Goal: Communication & Community: Answer question/provide support

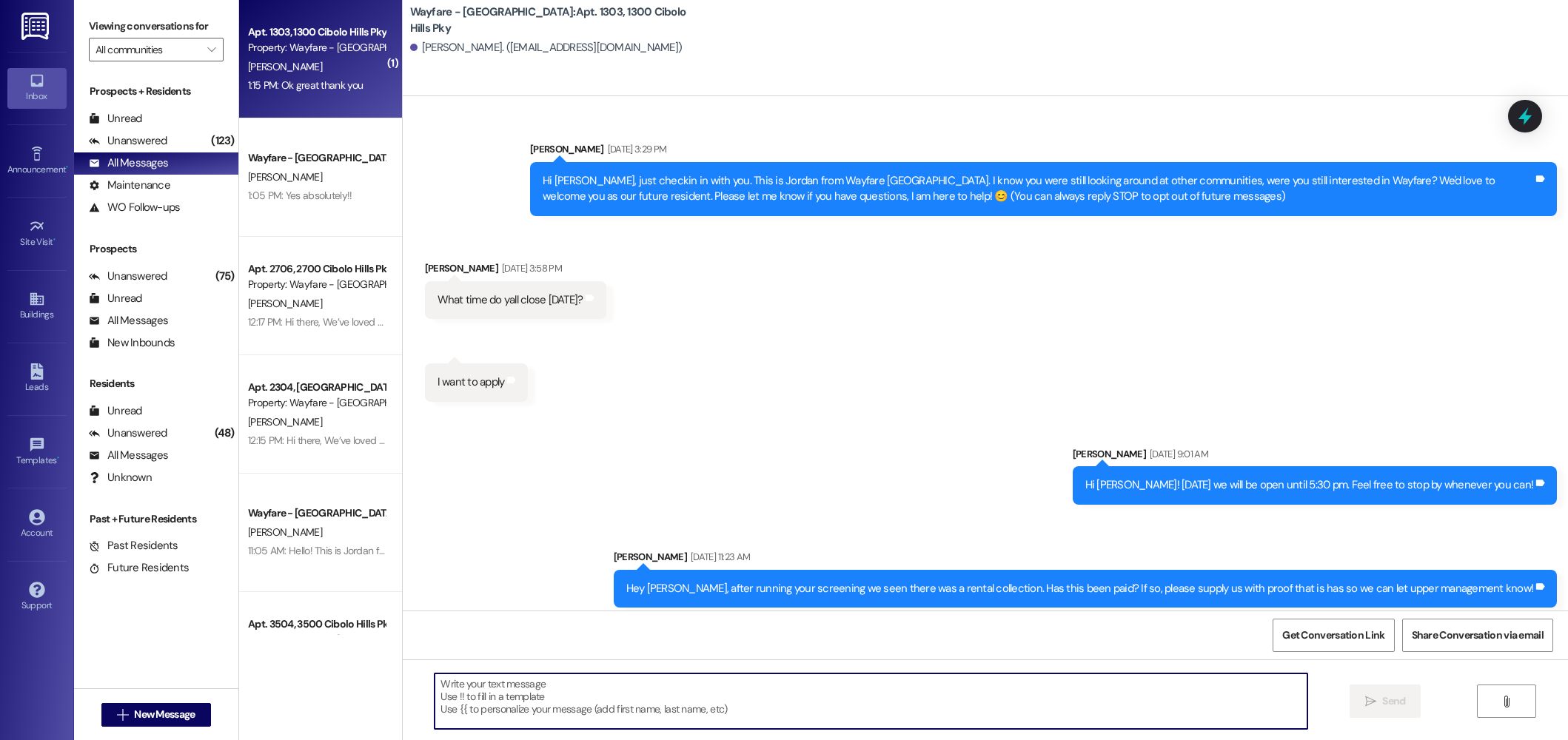
scroll to position [2630, 0]
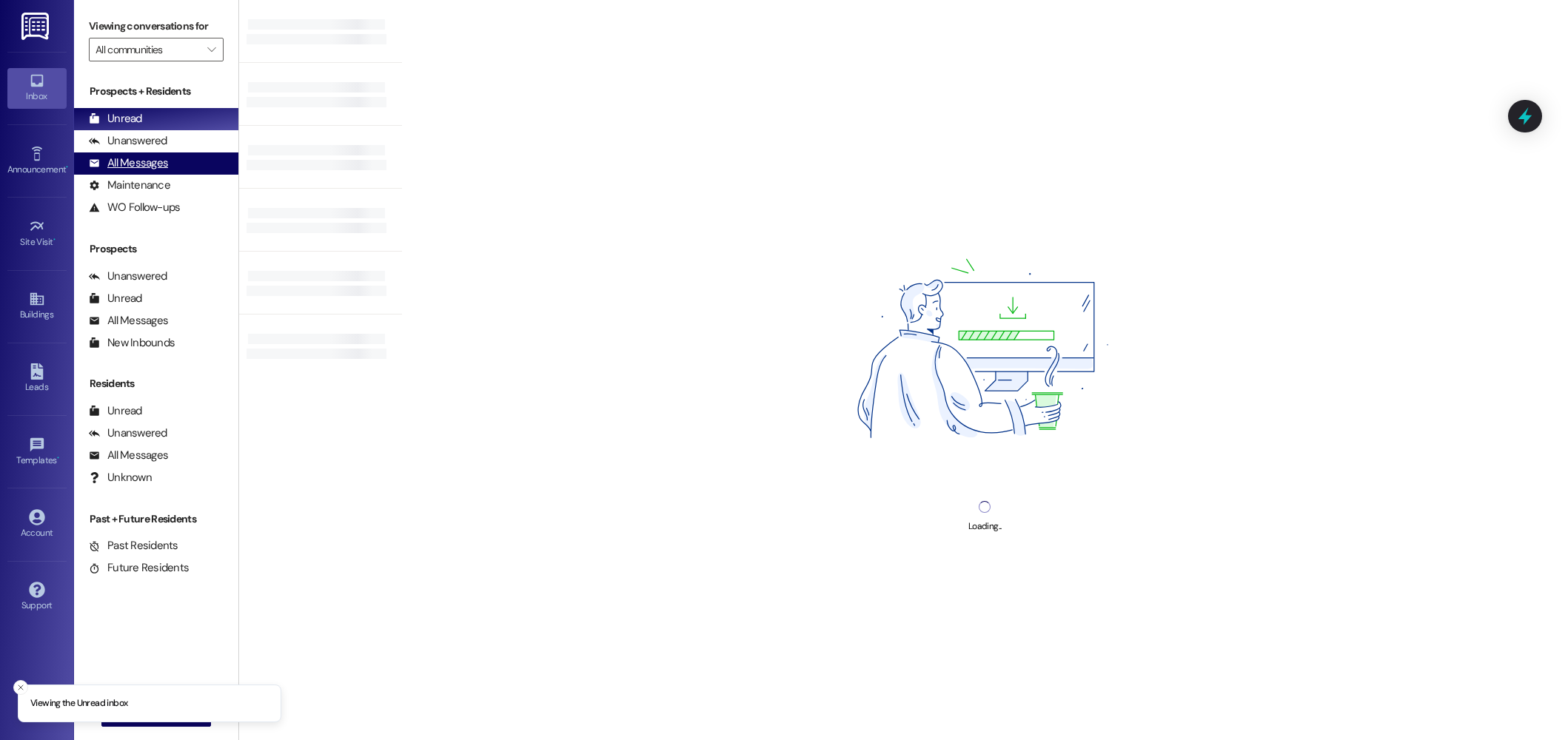
click at [110, 165] on div "All Messages" at bounding box center [128, 163] width 79 height 16
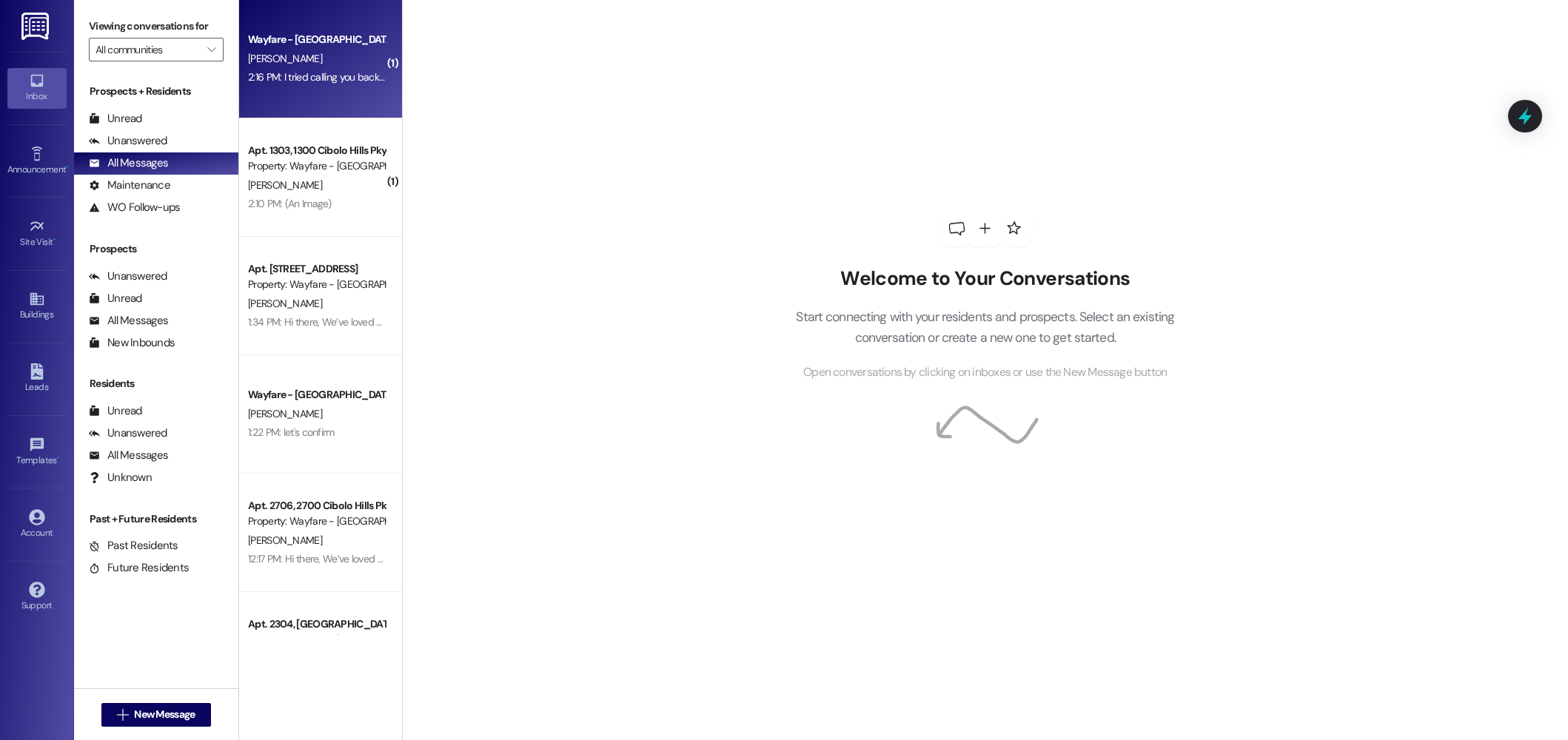
click at [344, 87] on div "Wayfare - Cibolo Hills Prospect [PERSON_NAME] 2:16 PM: I tried calling you back…" at bounding box center [320, 59] width 163 height 118
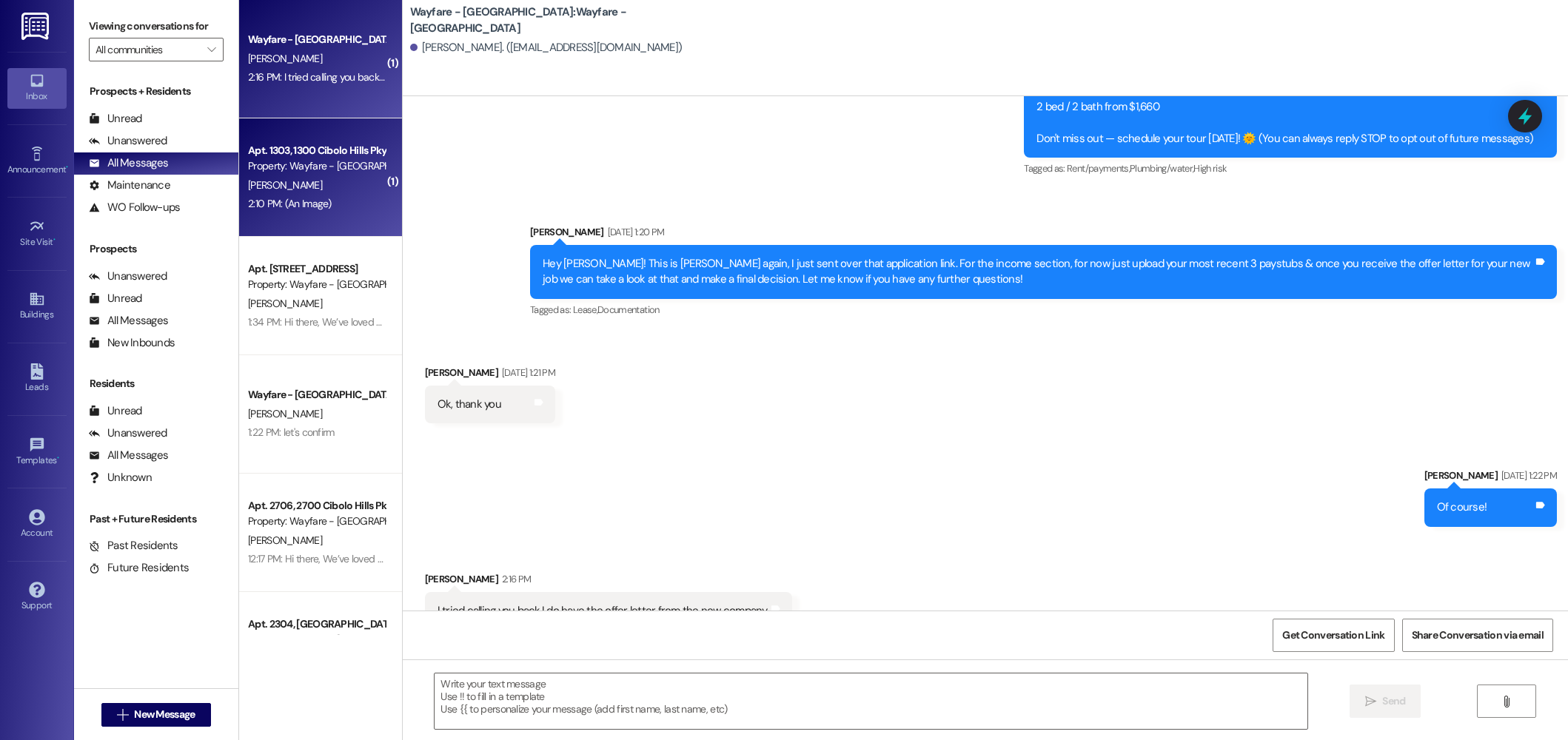
scroll to position [152, 0]
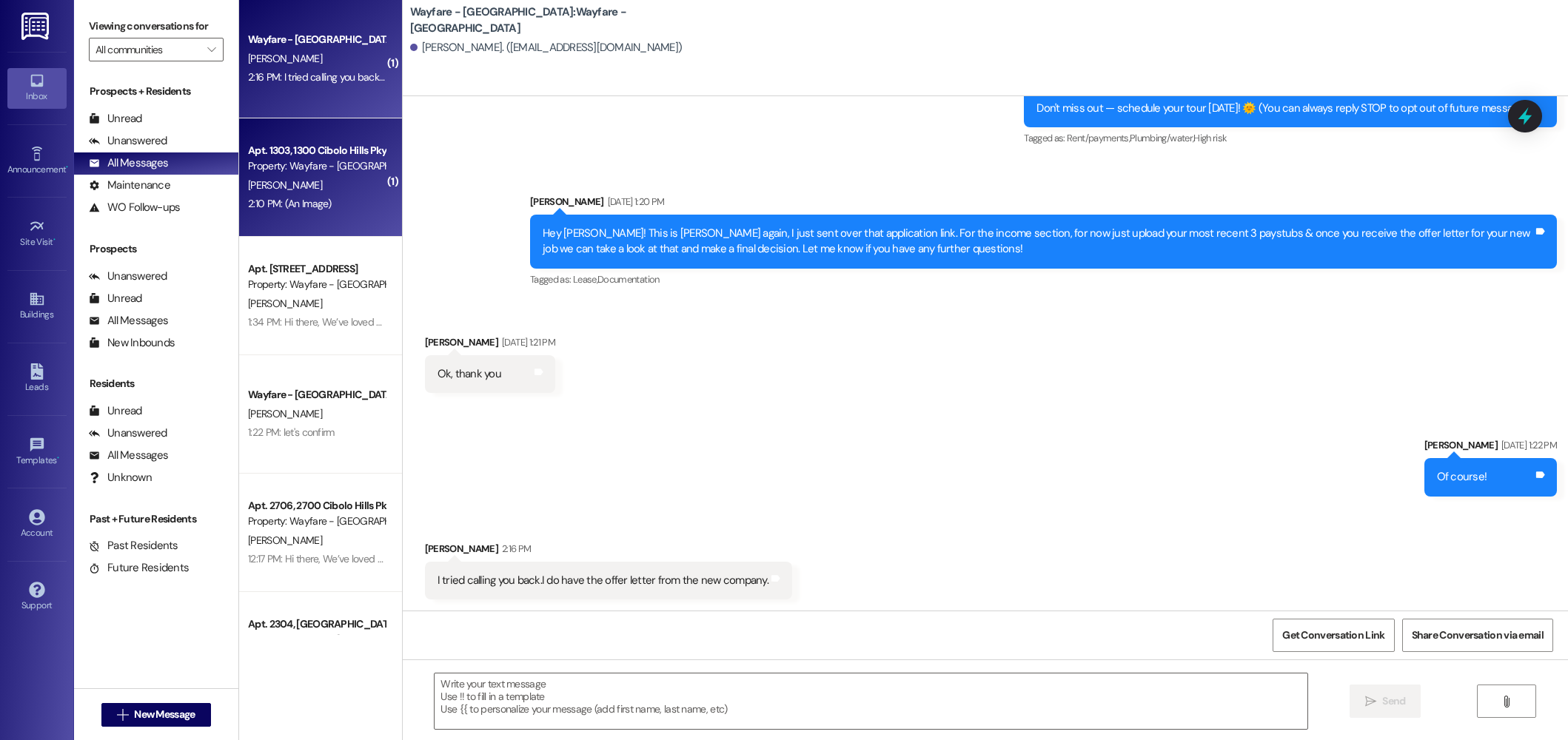
click at [331, 176] on div "[PERSON_NAME]" at bounding box center [316, 184] width 140 height 18
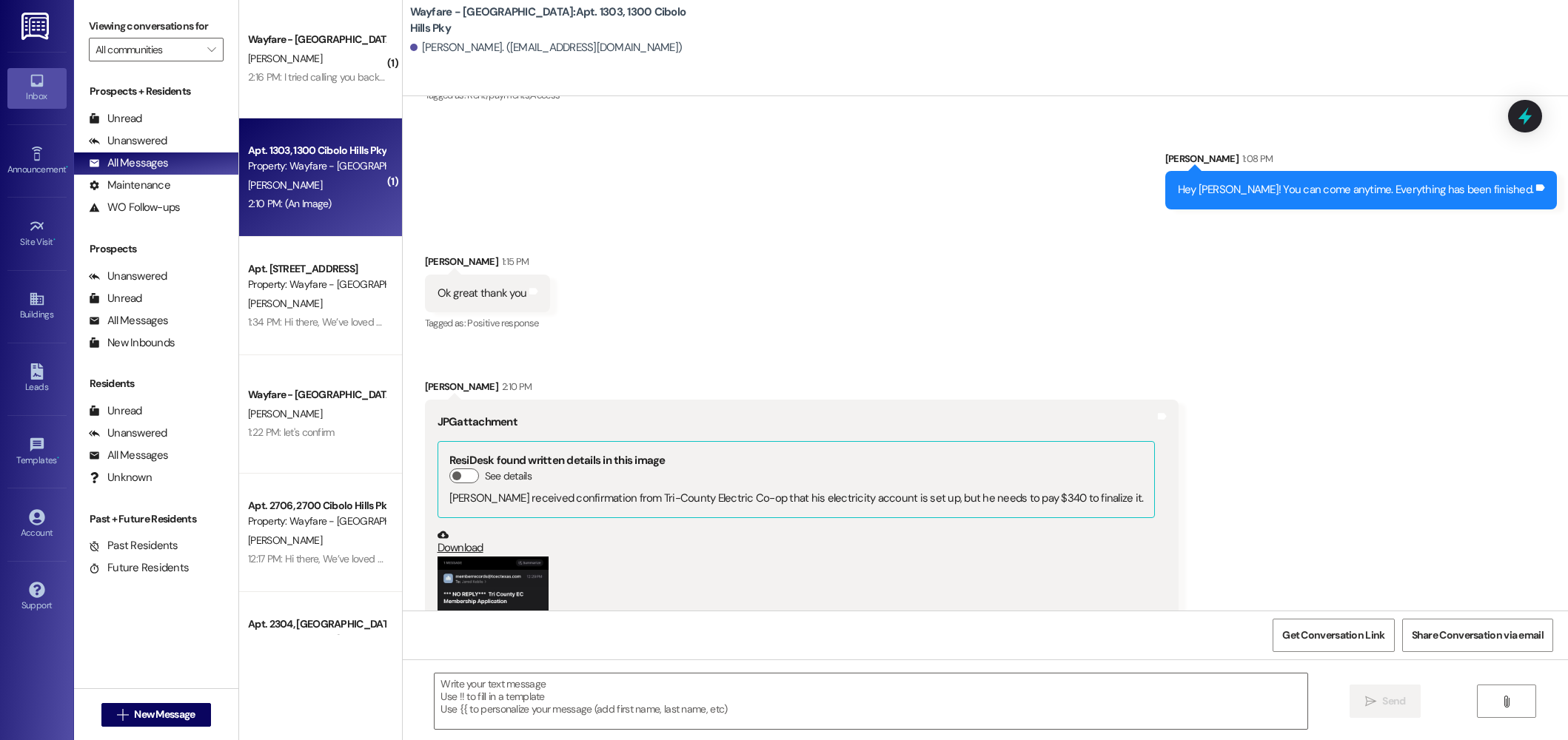
scroll to position [3060, 0]
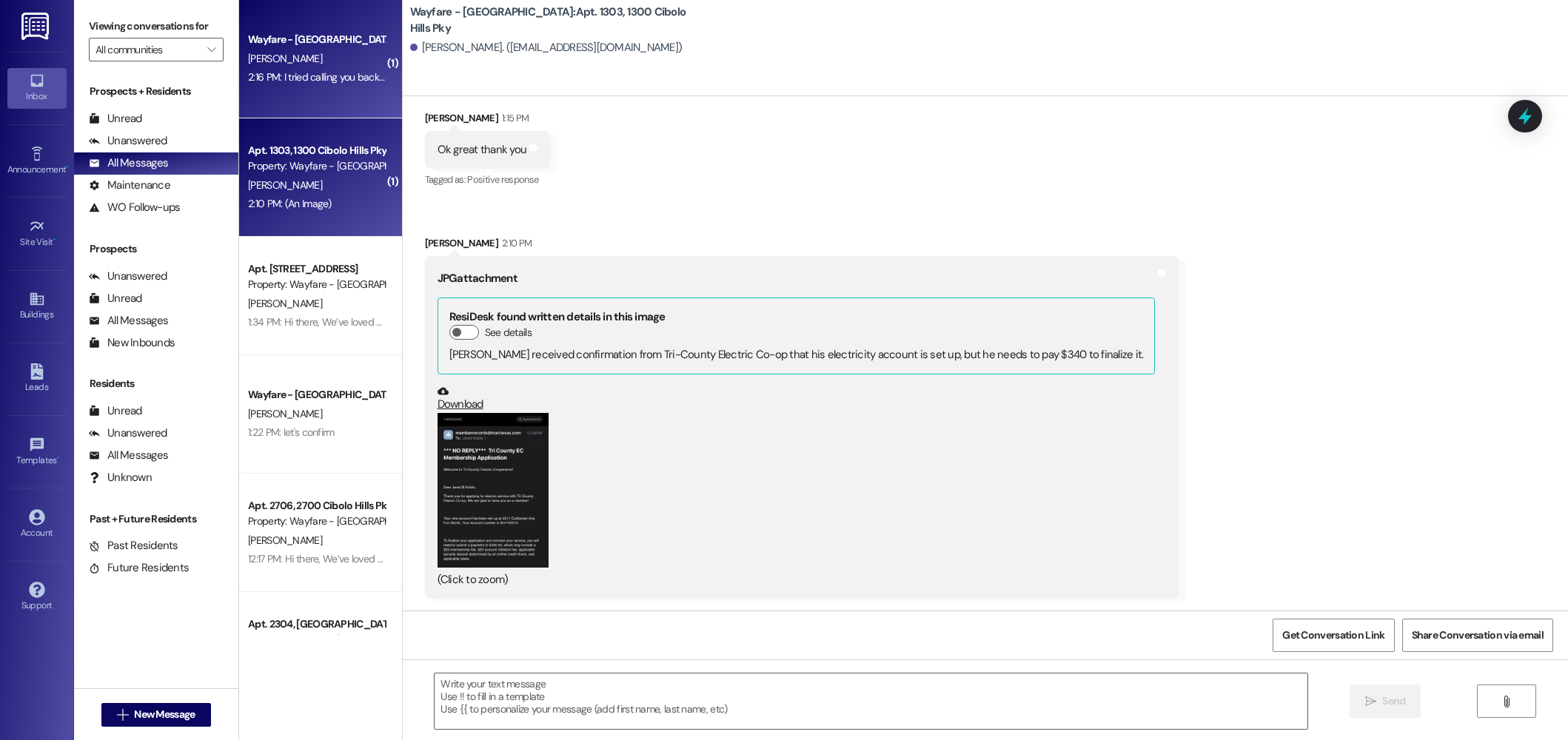
click at [300, 82] on div "2:16 PM: I tried calling you back.I do have the offer letter from the new compa…" at bounding box center [418, 77] width 340 height 13
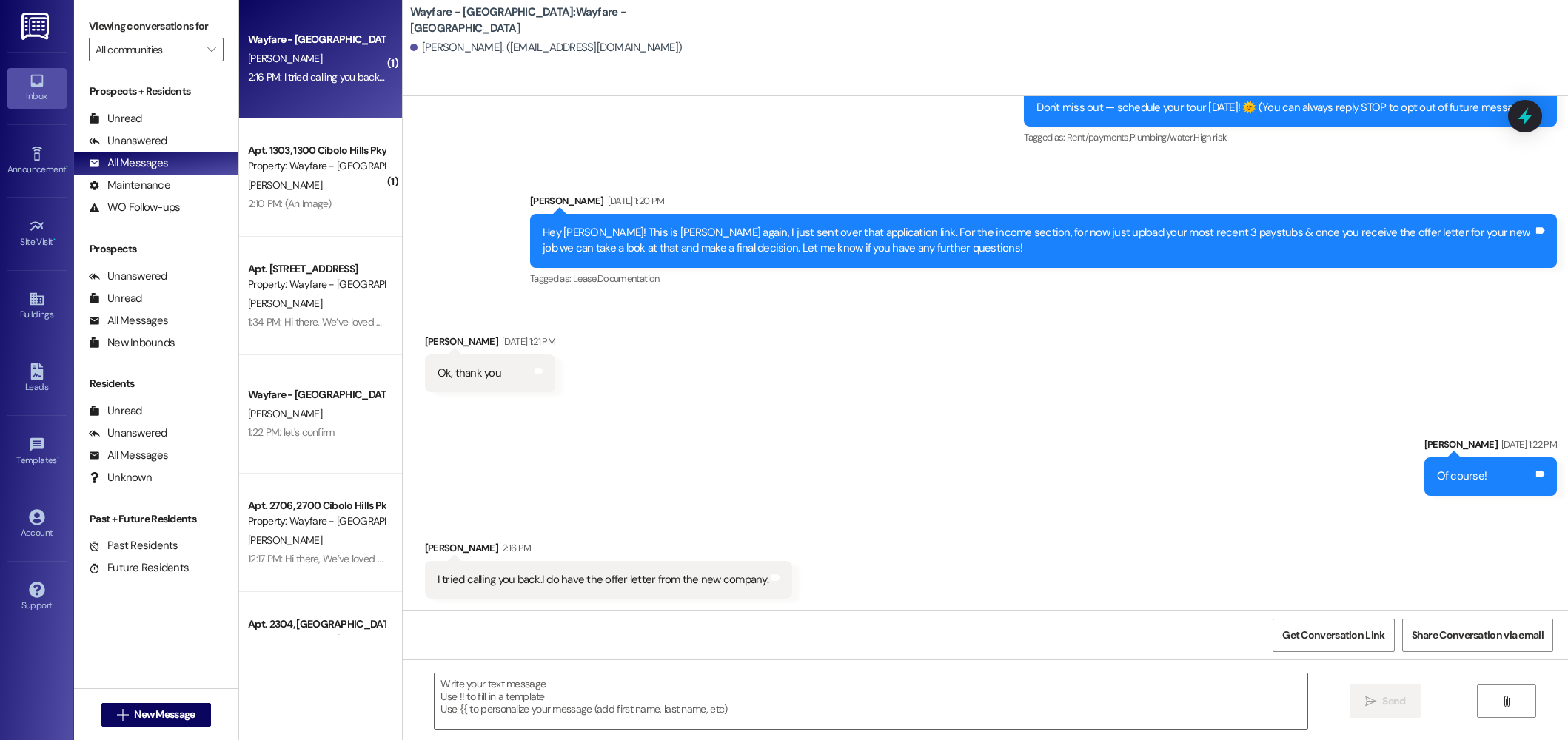
scroll to position [152, 0]
